Goal: Task Accomplishment & Management: Manage account settings

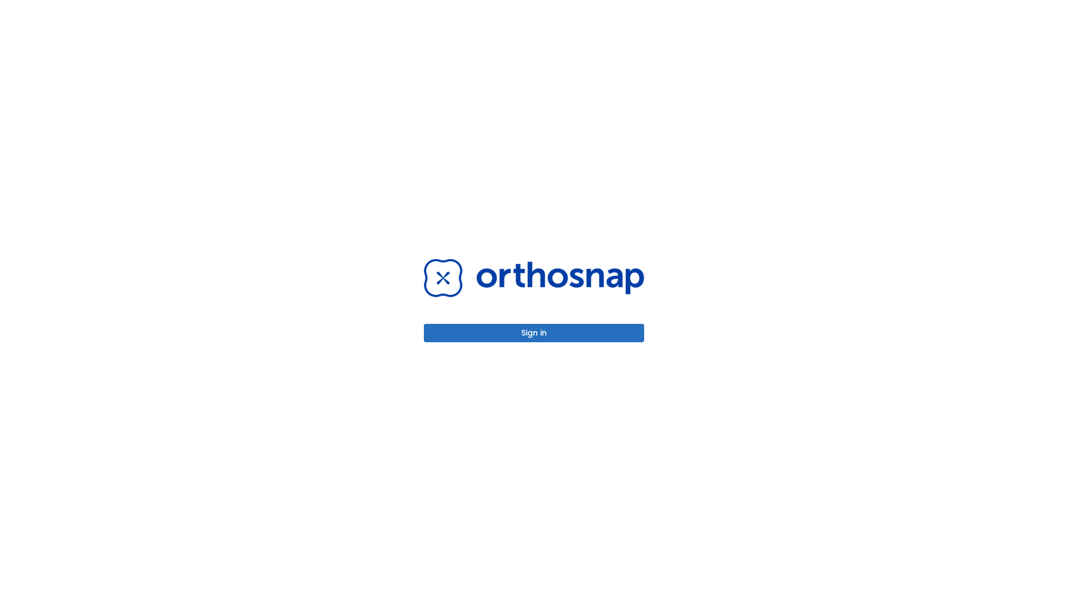
click at [534, 333] on button "Sign in" at bounding box center [534, 333] width 220 height 18
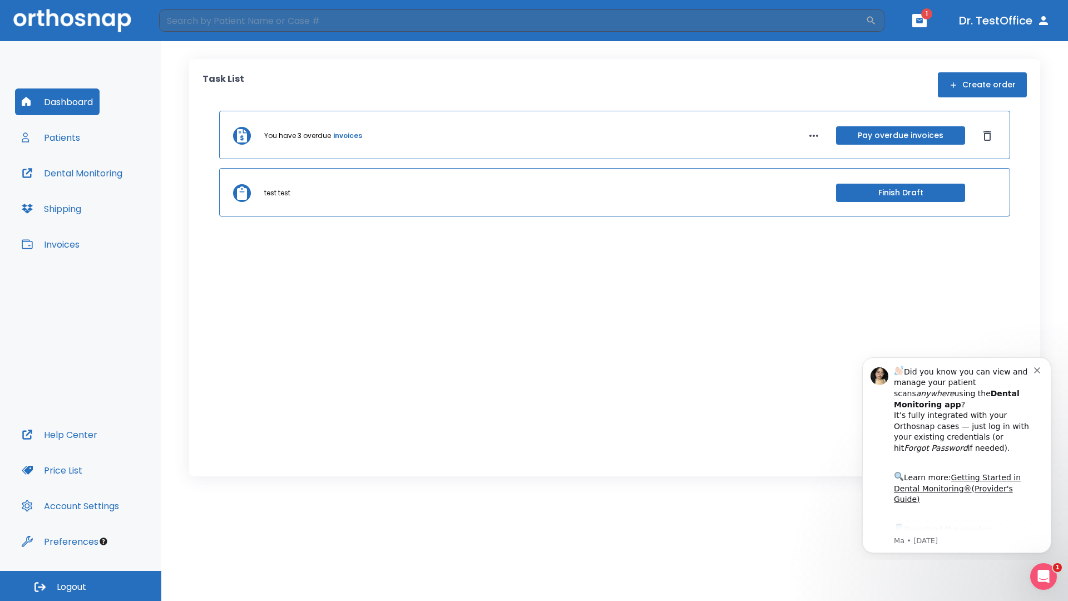
click at [81, 586] on span "Logout" at bounding box center [71, 587] width 29 height 12
